Goal: Information Seeking & Learning: Learn about a topic

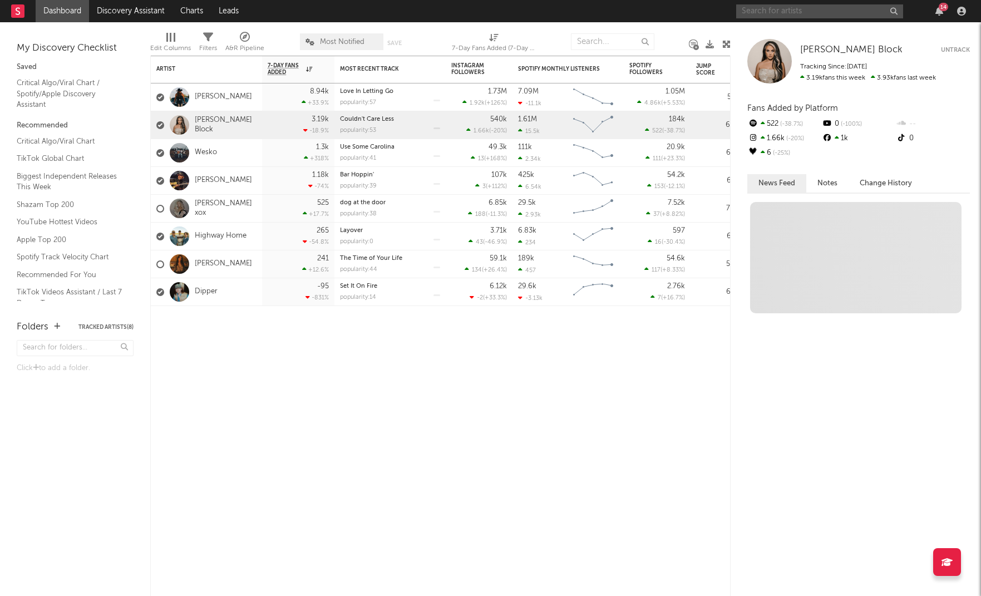
click at [781, 7] on input "text" at bounding box center [819, 11] width 167 height 14
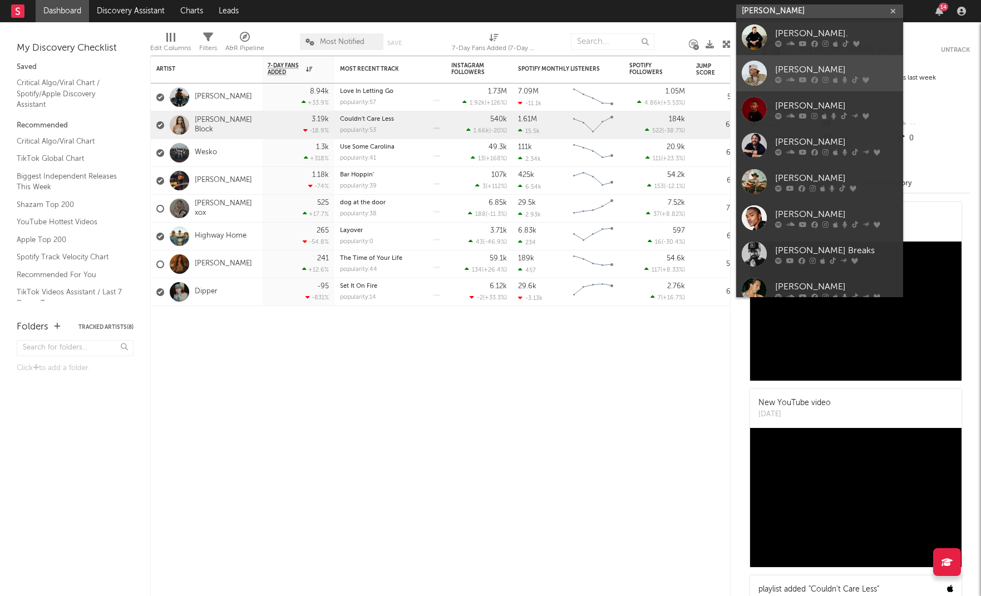
type input "[PERSON_NAME]"
click at [840, 69] on div "[PERSON_NAME]" at bounding box center [836, 69] width 122 height 13
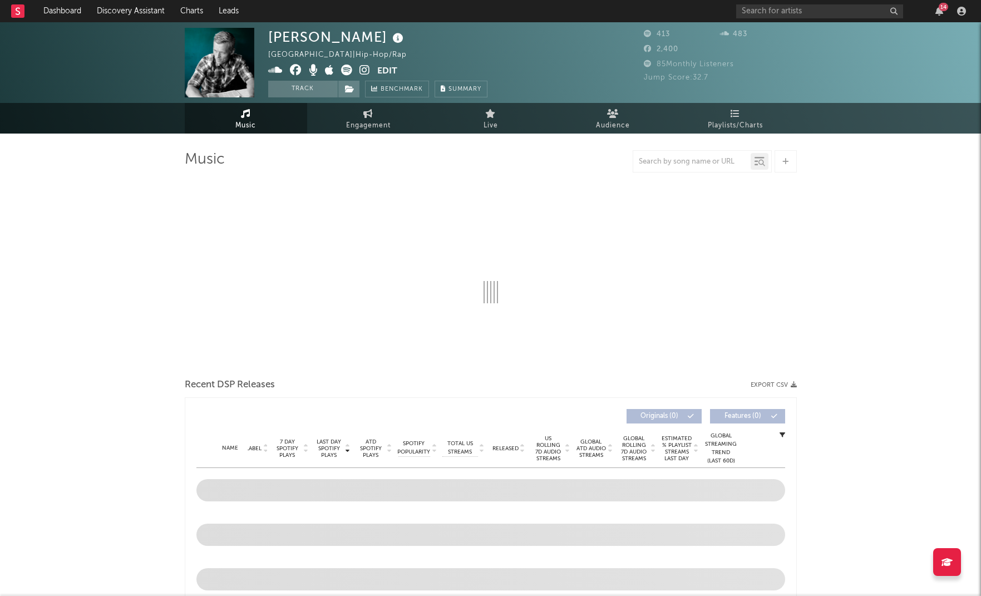
select select "1w"
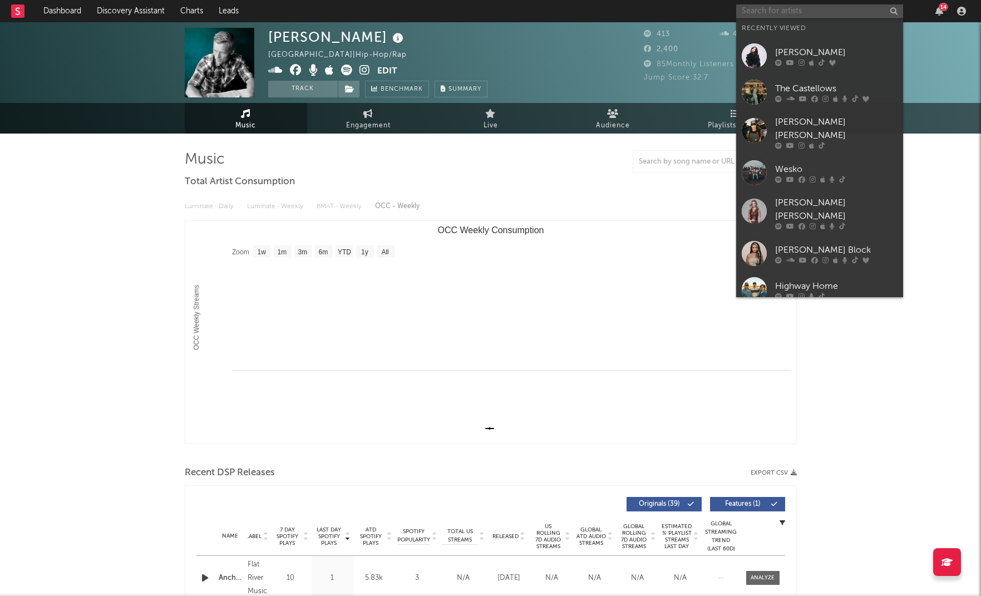
click at [776, 6] on input "text" at bounding box center [819, 11] width 167 height 14
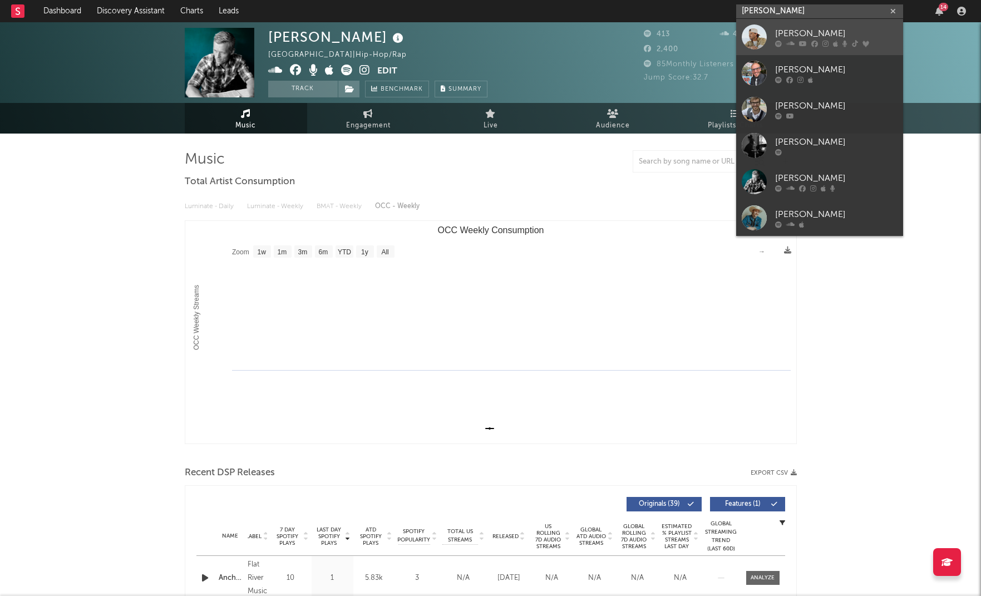
type input "[PERSON_NAME]"
click at [802, 29] on div "[PERSON_NAME]" at bounding box center [836, 33] width 122 height 13
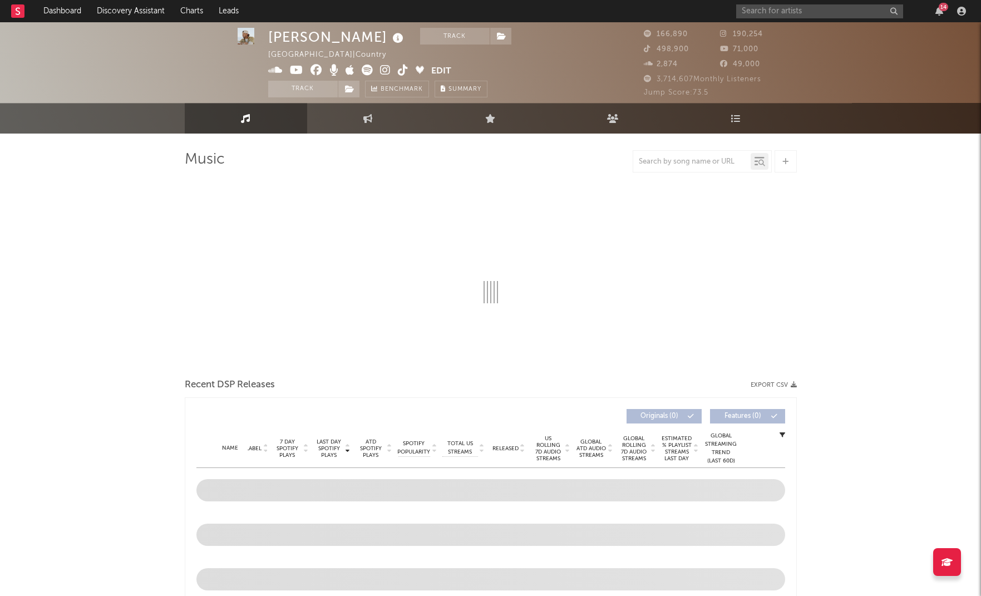
scroll to position [189, 0]
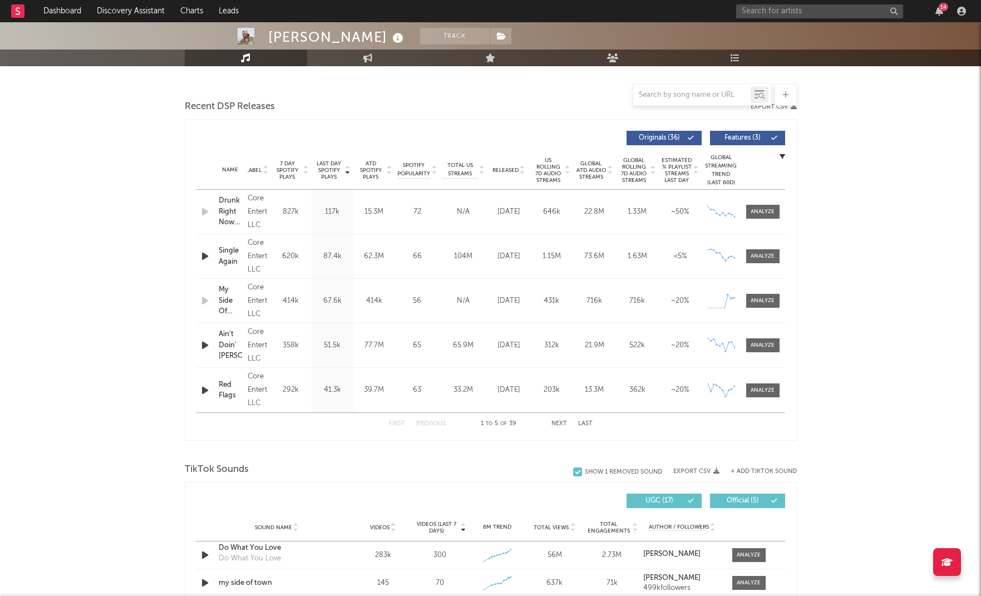
select select "6m"
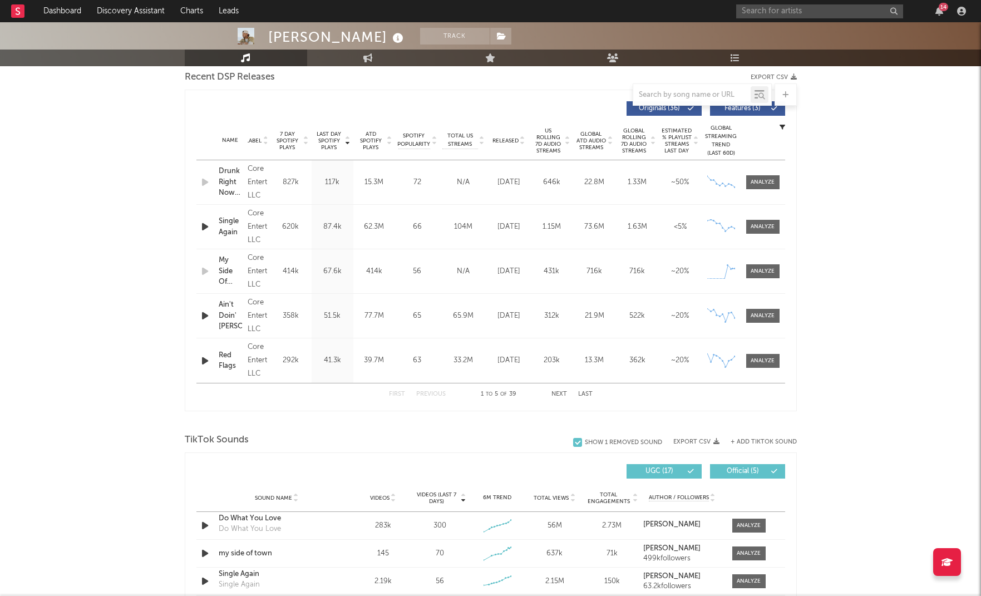
scroll to position [402, 0]
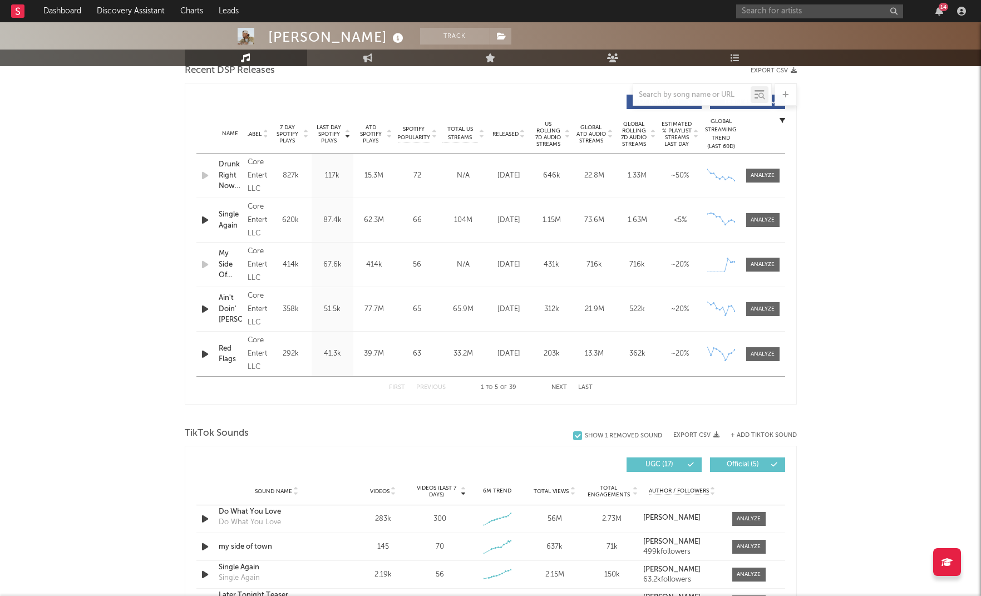
click at [556, 385] on button "Next" at bounding box center [559, 387] width 16 height 6
click at [763, 308] on div at bounding box center [763, 309] width 24 height 8
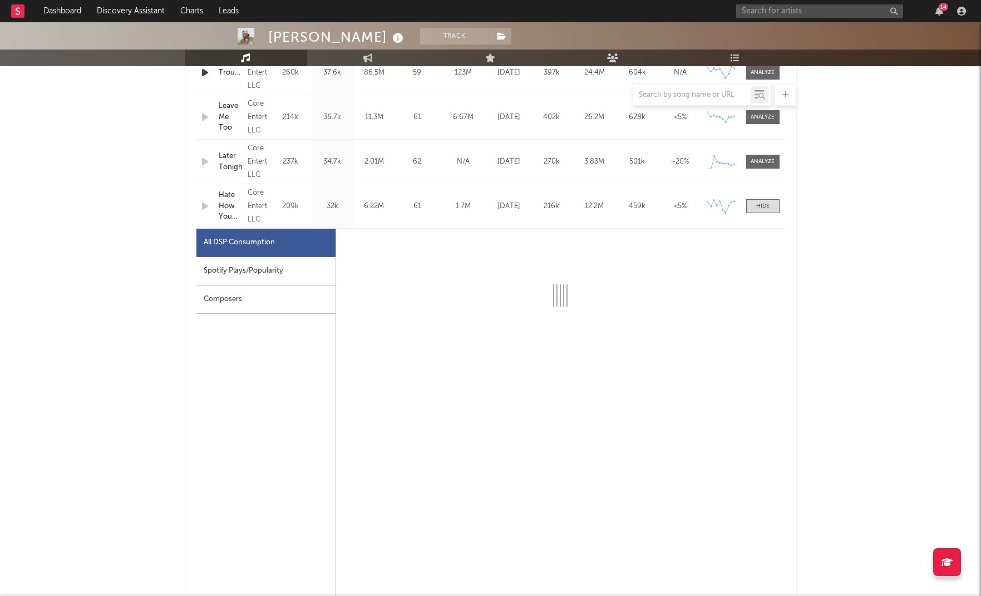
scroll to position [518, 0]
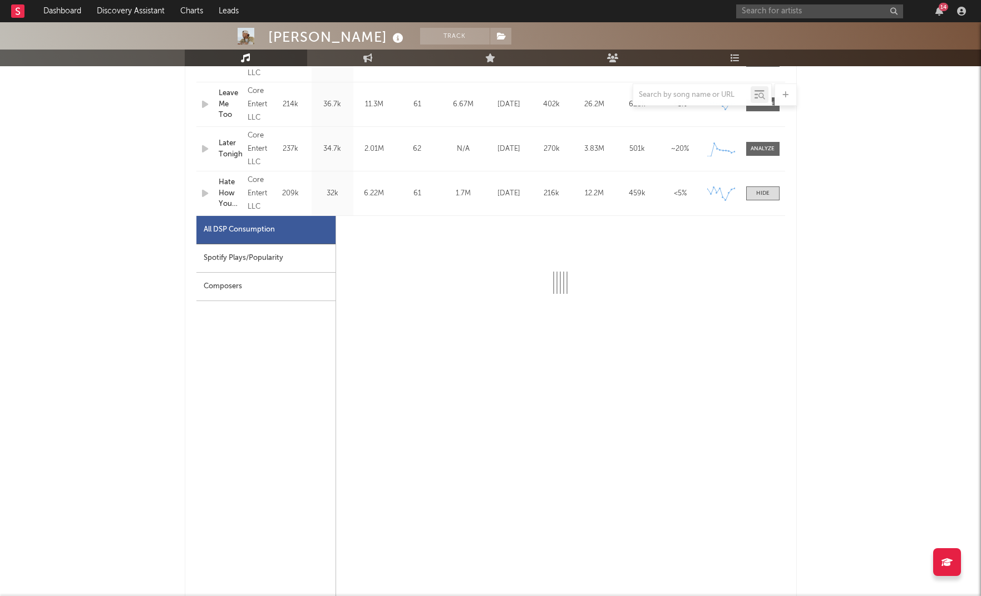
select select "1w"
